Goal: Information Seeking & Learning: Learn about a topic

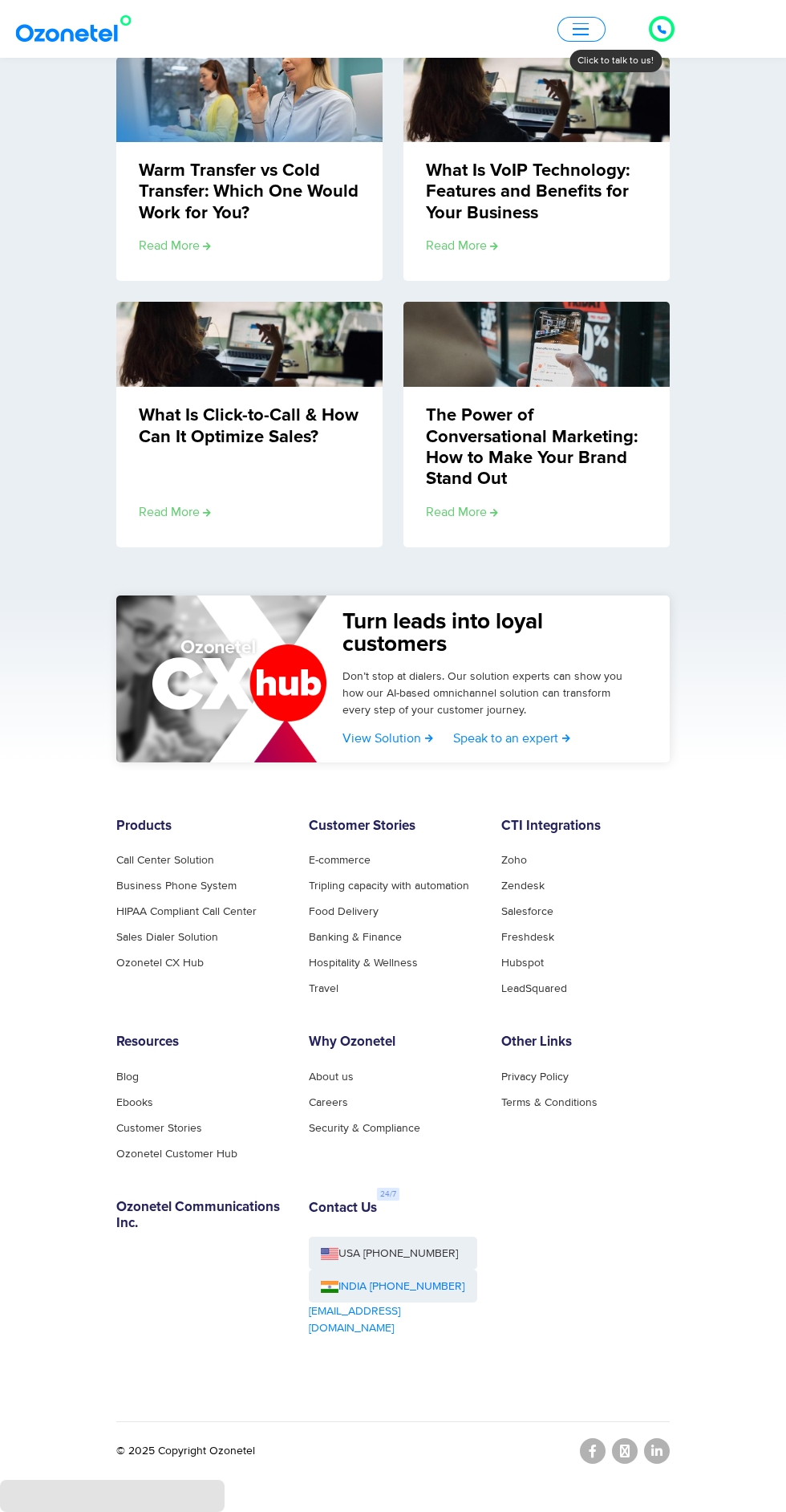
scroll to position [2013, 0]
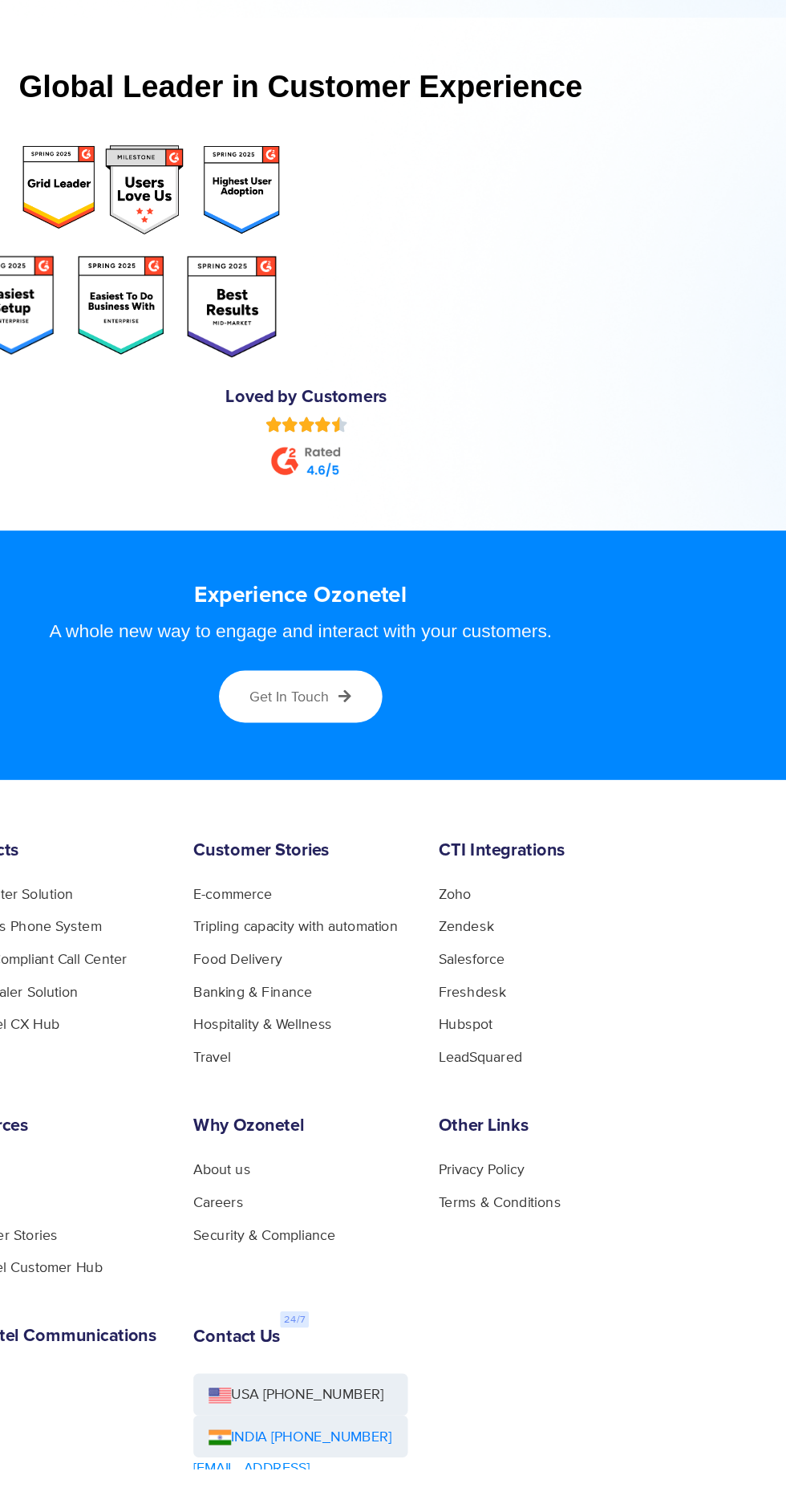
scroll to position [7823, 0]
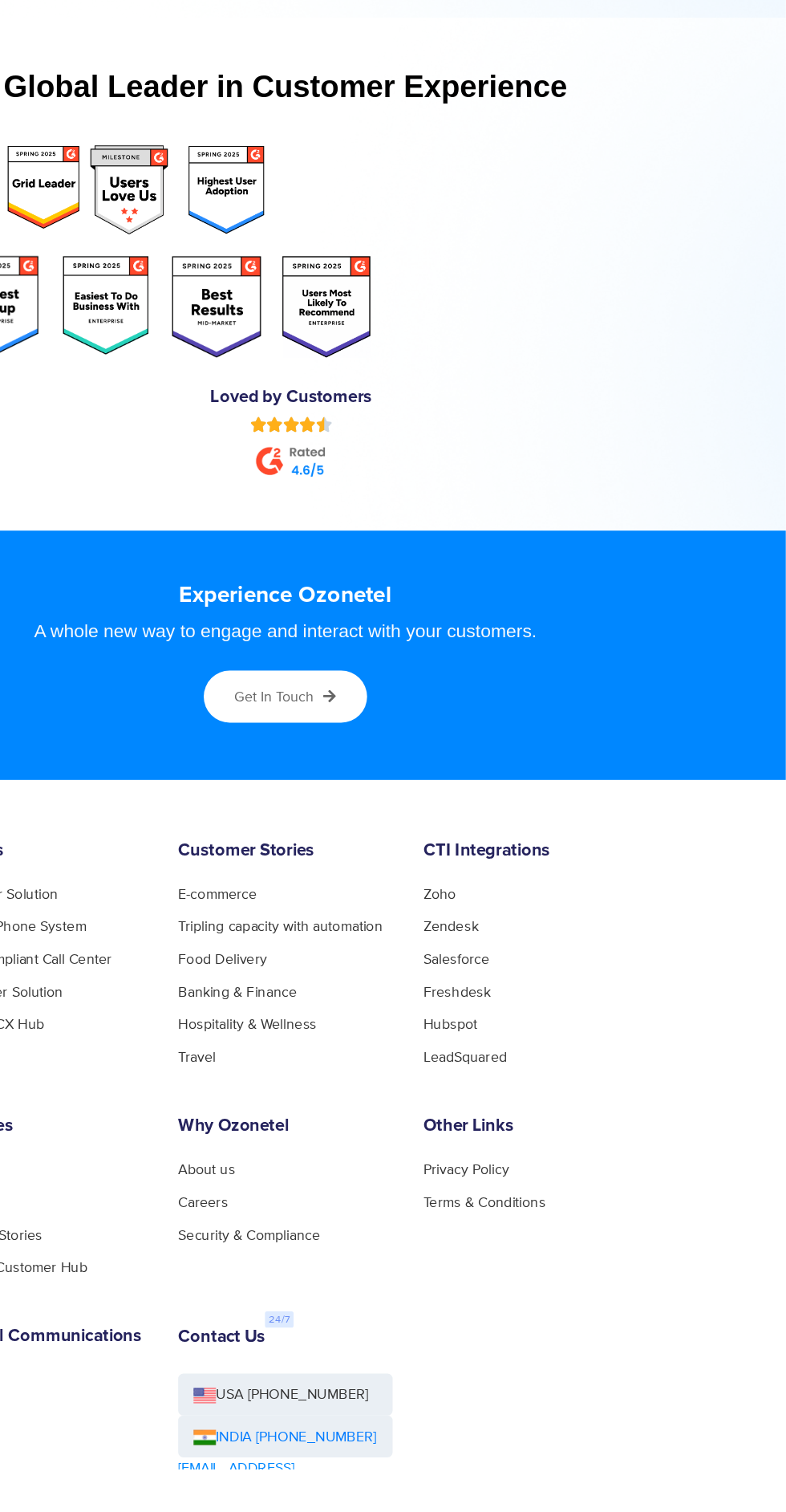
click at [427, 899] on icon at bounding box center [428, 904] width 11 height 11
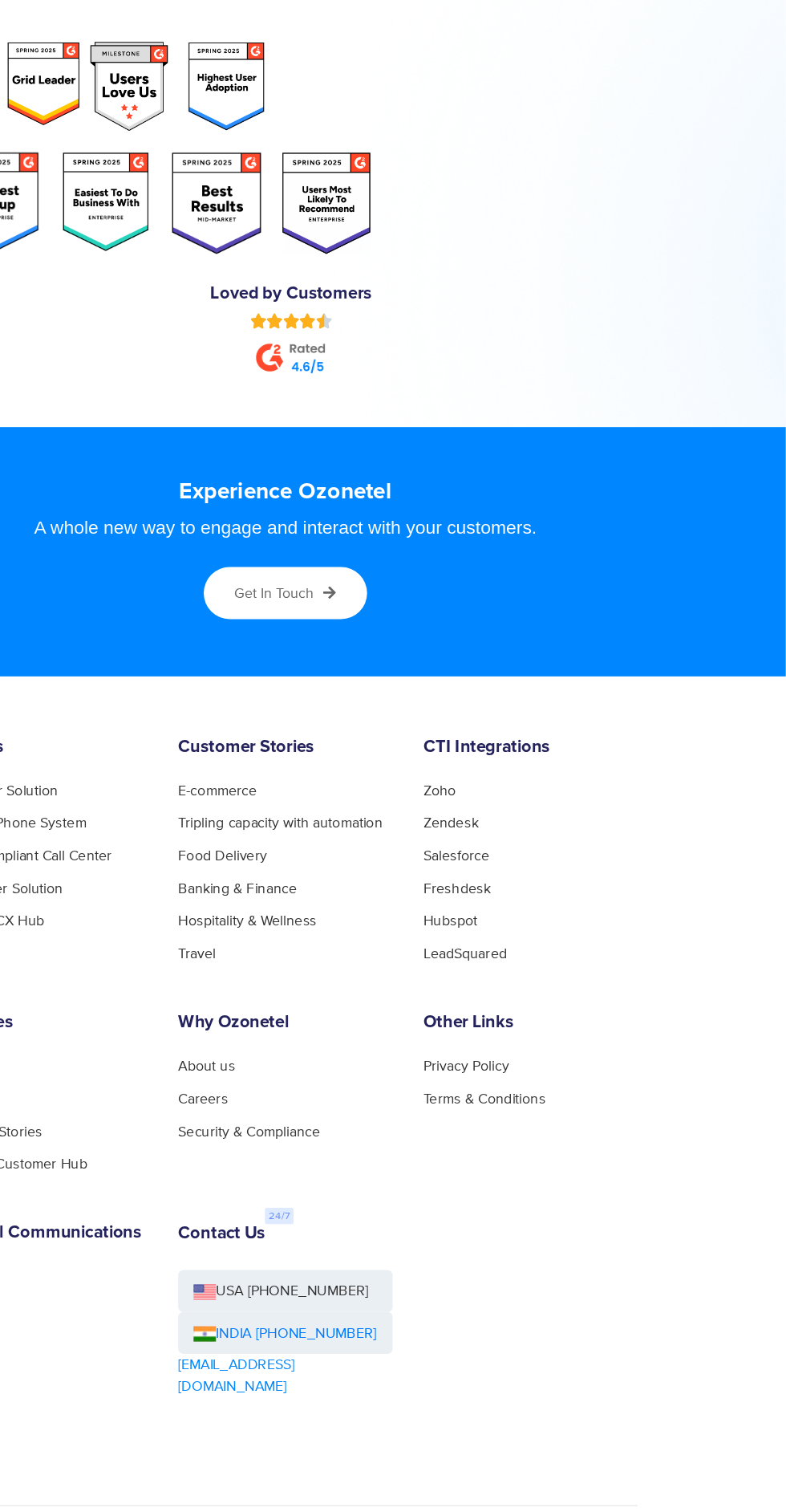
scroll to position [7943, 0]
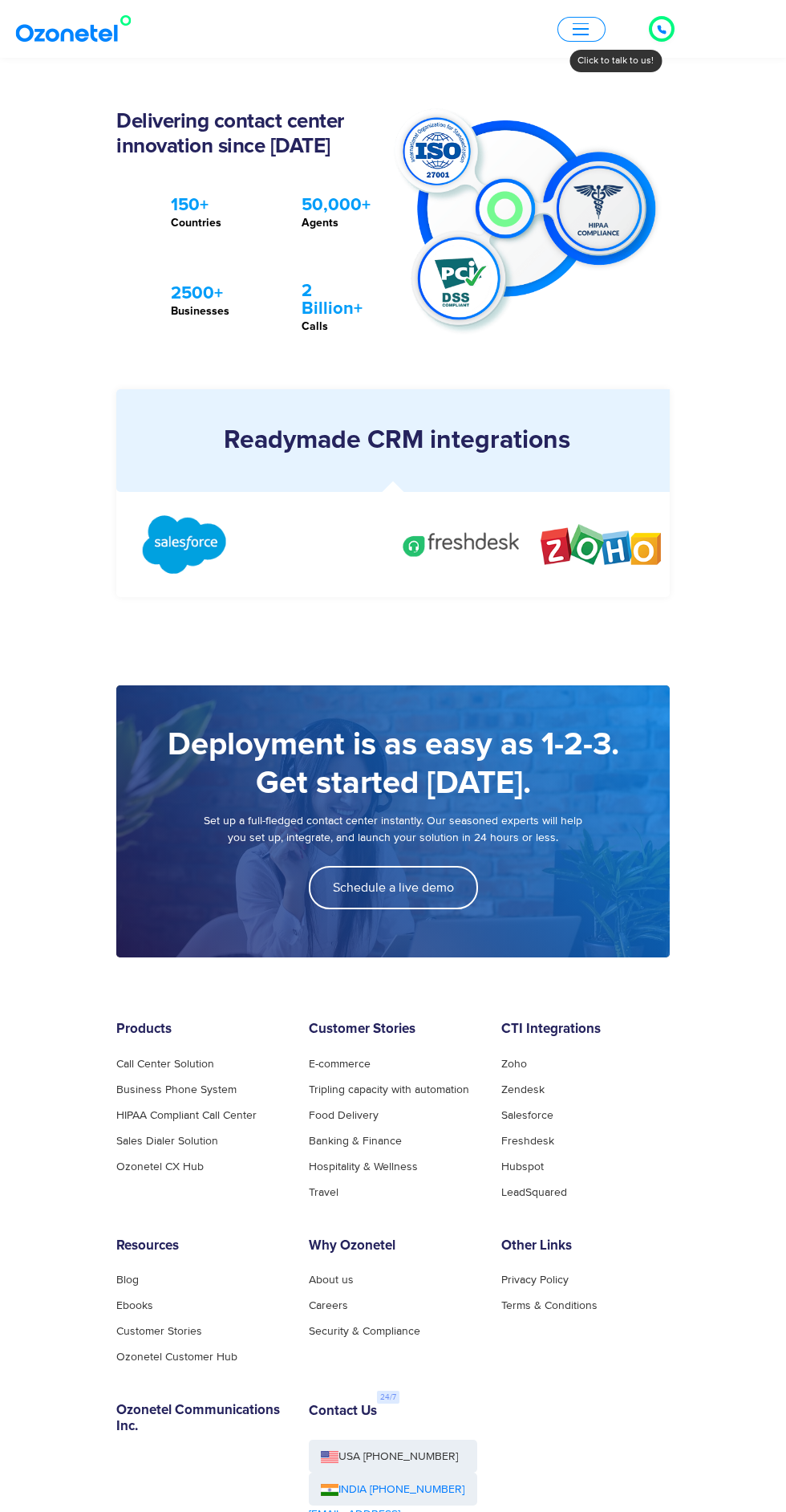
scroll to position [1995, 0]
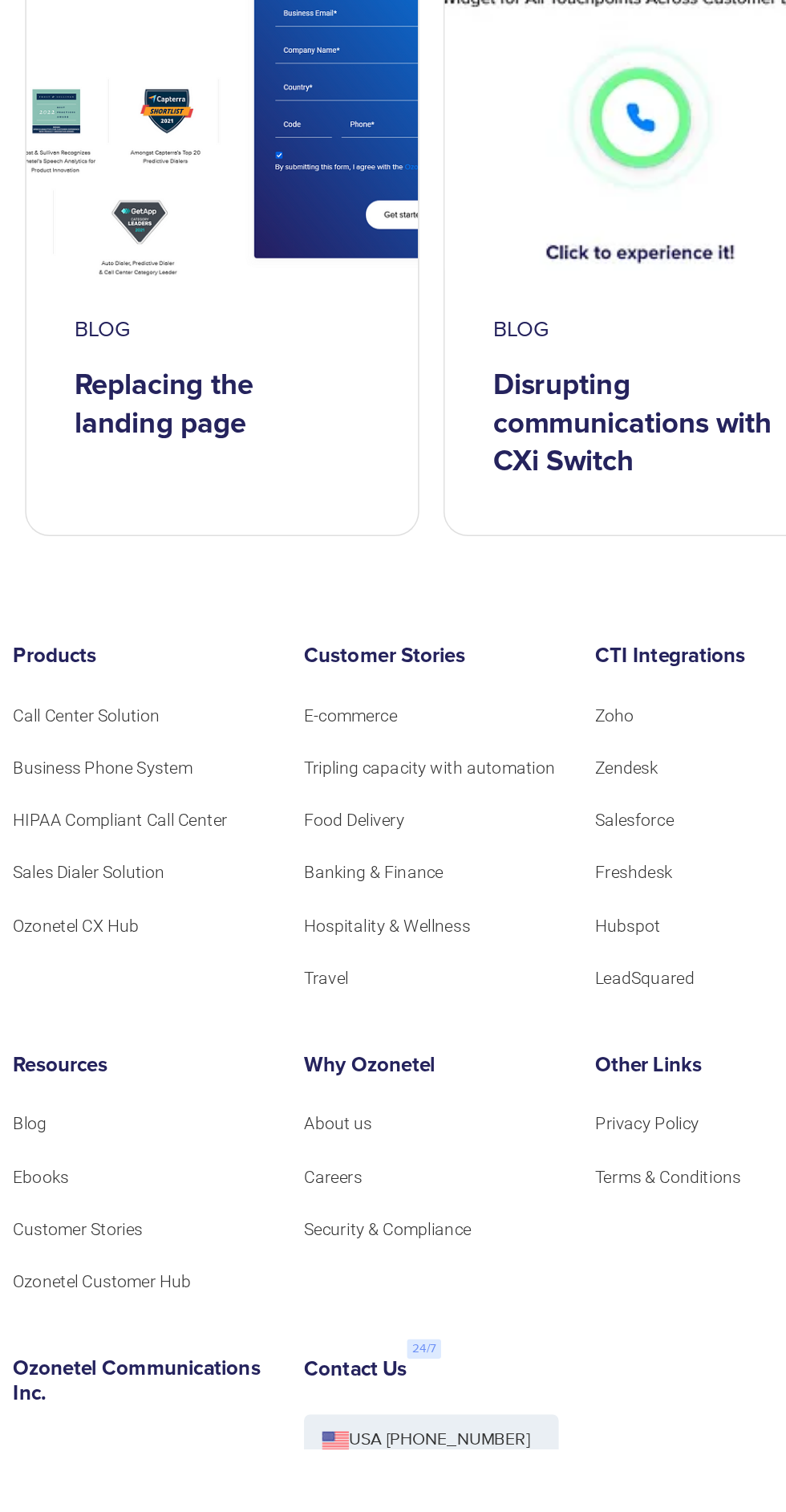
scroll to position [2486, 0]
